Goal: Transaction & Acquisition: Purchase product/service

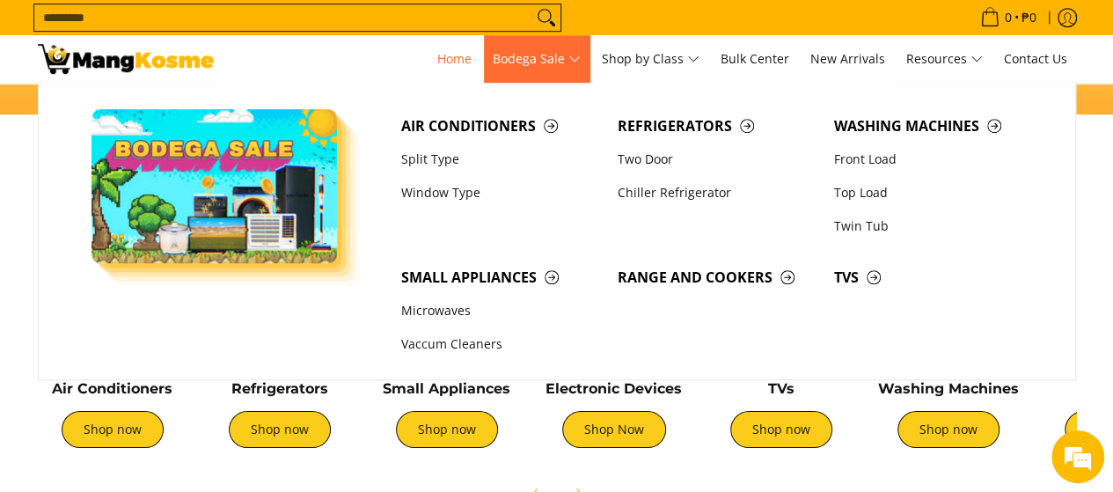
scroll to position [698, 0]
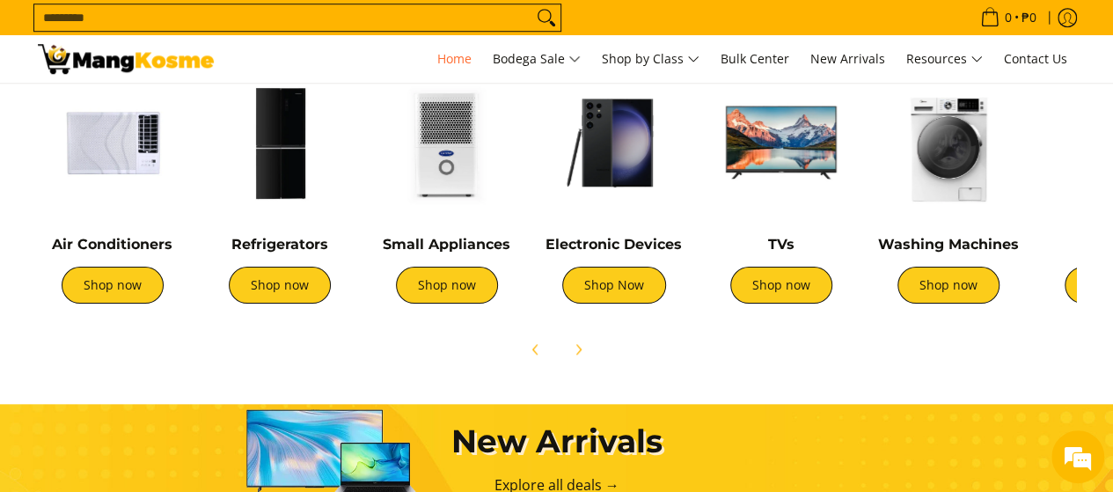
click at [791, 186] on img at bounding box center [781, 143] width 150 height 150
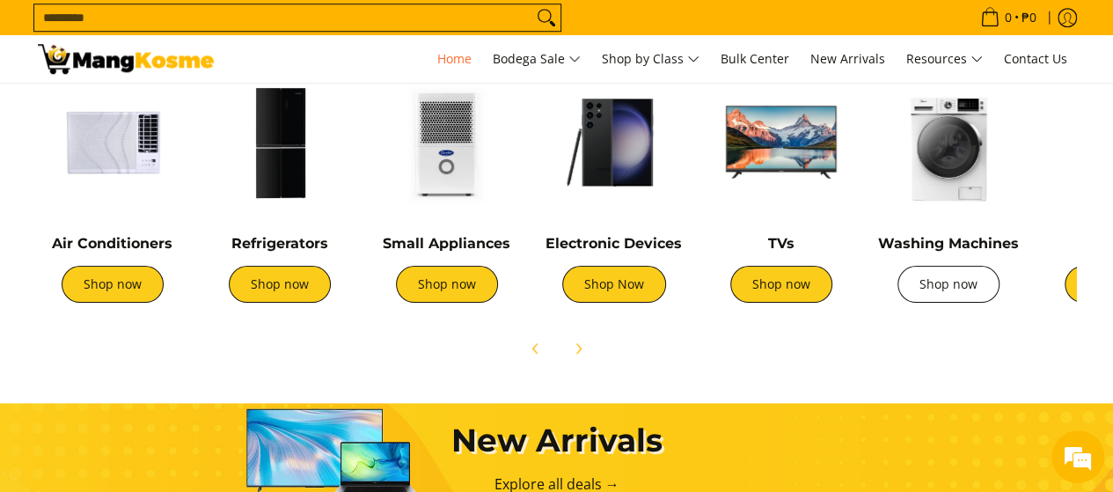
click at [948, 289] on link "Shop now" at bounding box center [948, 284] width 102 height 37
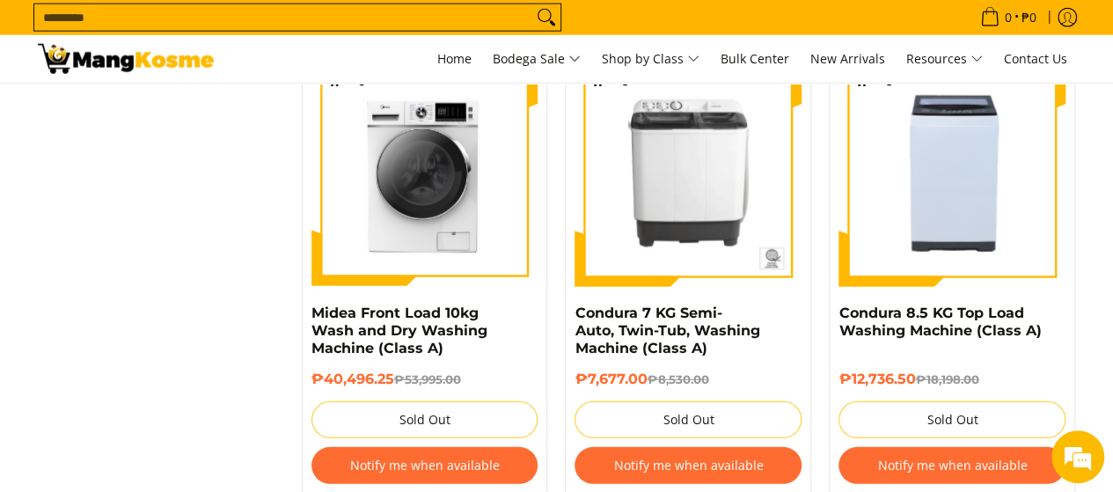
scroll to position [2199, 0]
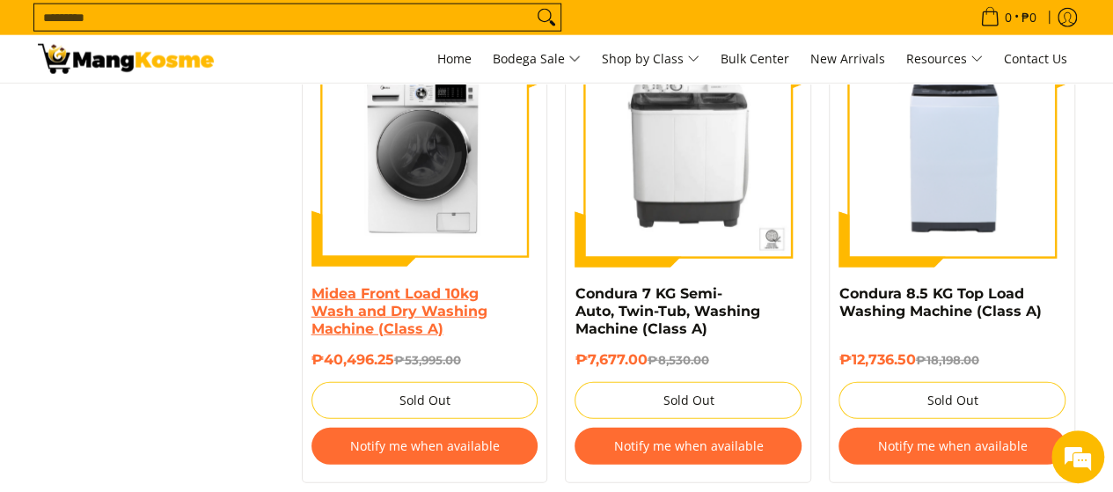
click at [406, 314] on link "Midea Front Load 10kg Wash and Dry Washing Machine (Class A)" at bounding box center [399, 311] width 176 height 52
